Goal: Find specific page/section: Find specific page/section

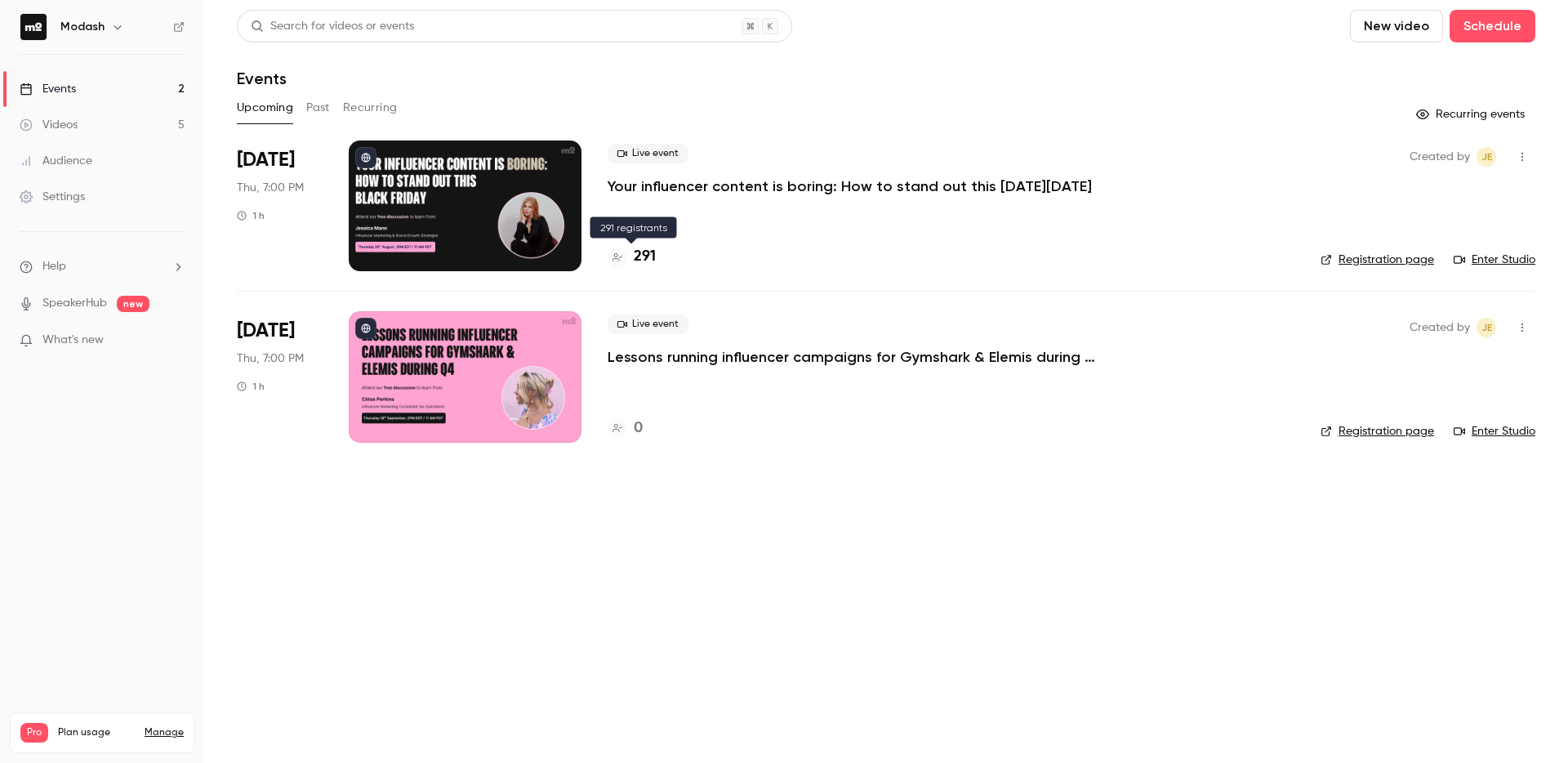
click at [619, 261] on icon at bounding box center [617, 258] width 10 height 10
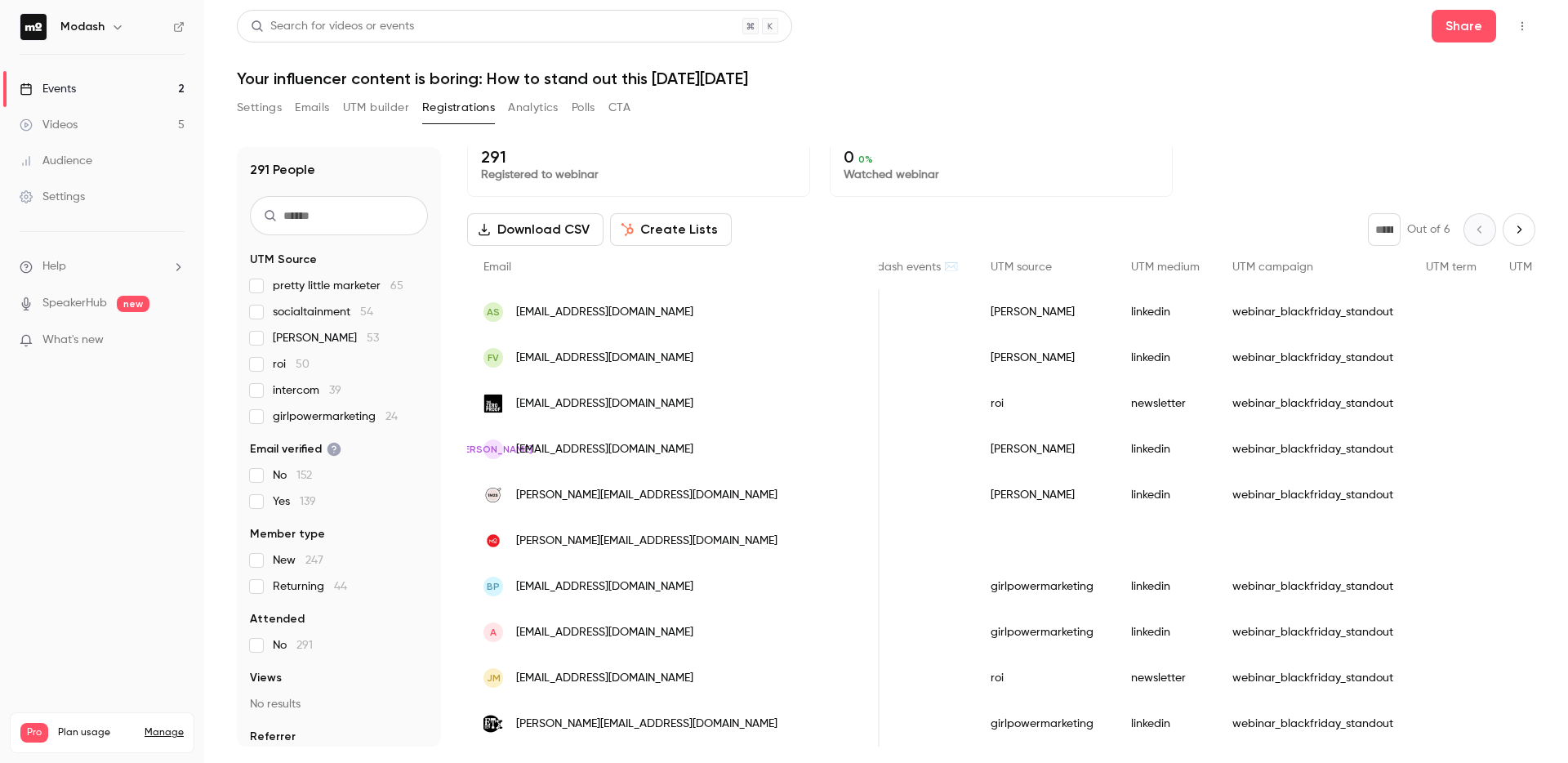
scroll to position [14, 0]
